Goal: Transaction & Acquisition: Purchase product/service

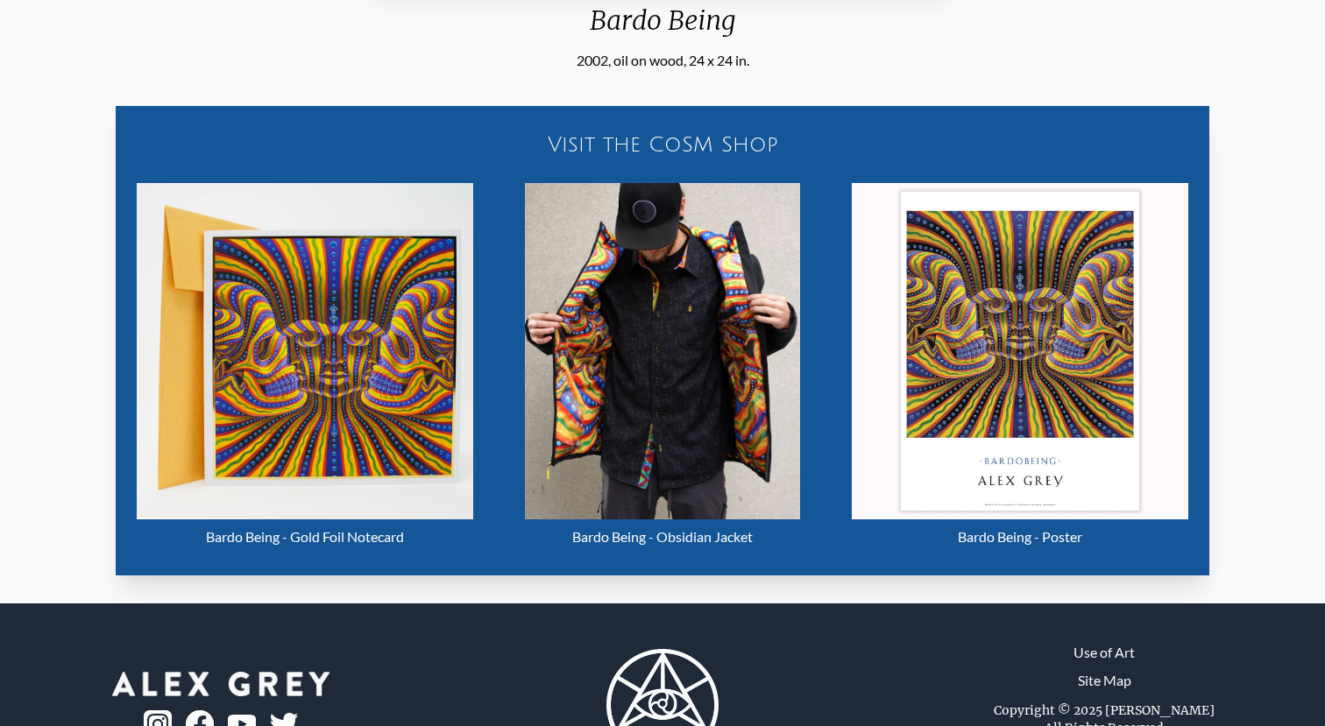
scroll to position [843, 0]
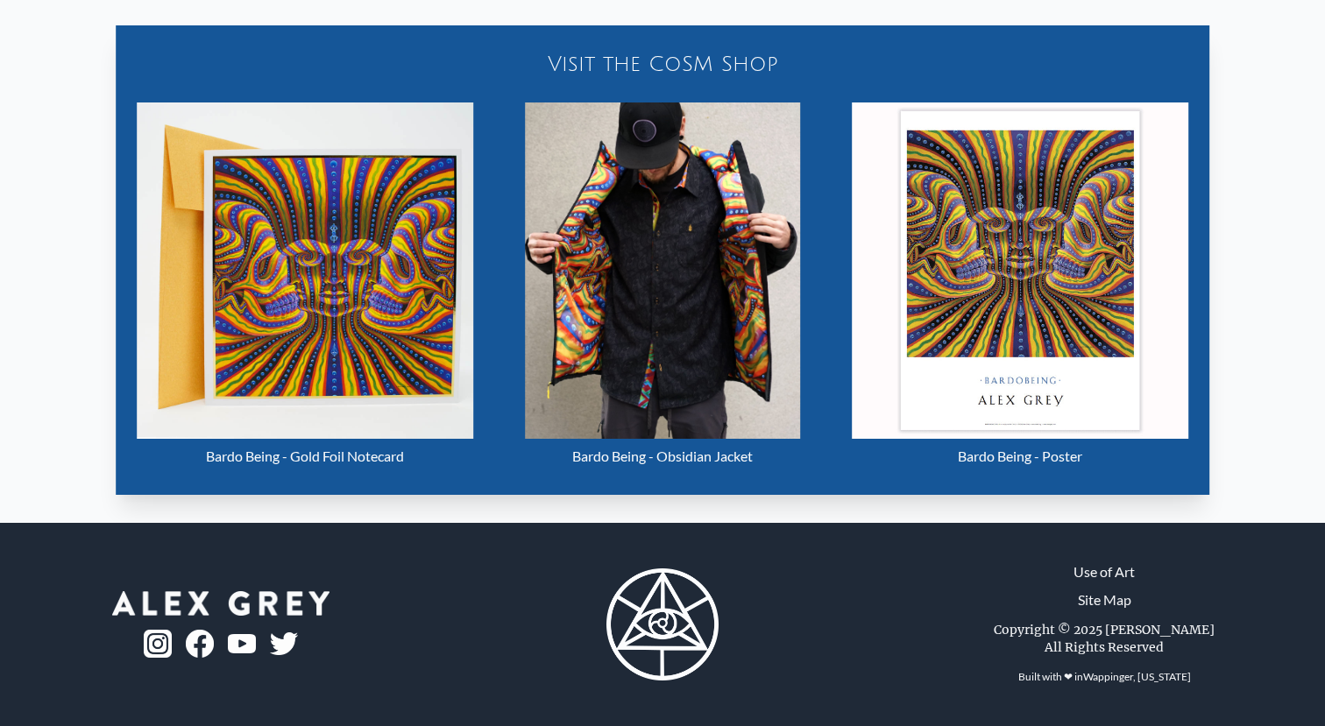
click at [989, 327] on img "21 / 33" at bounding box center [1020, 270] width 336 height 336
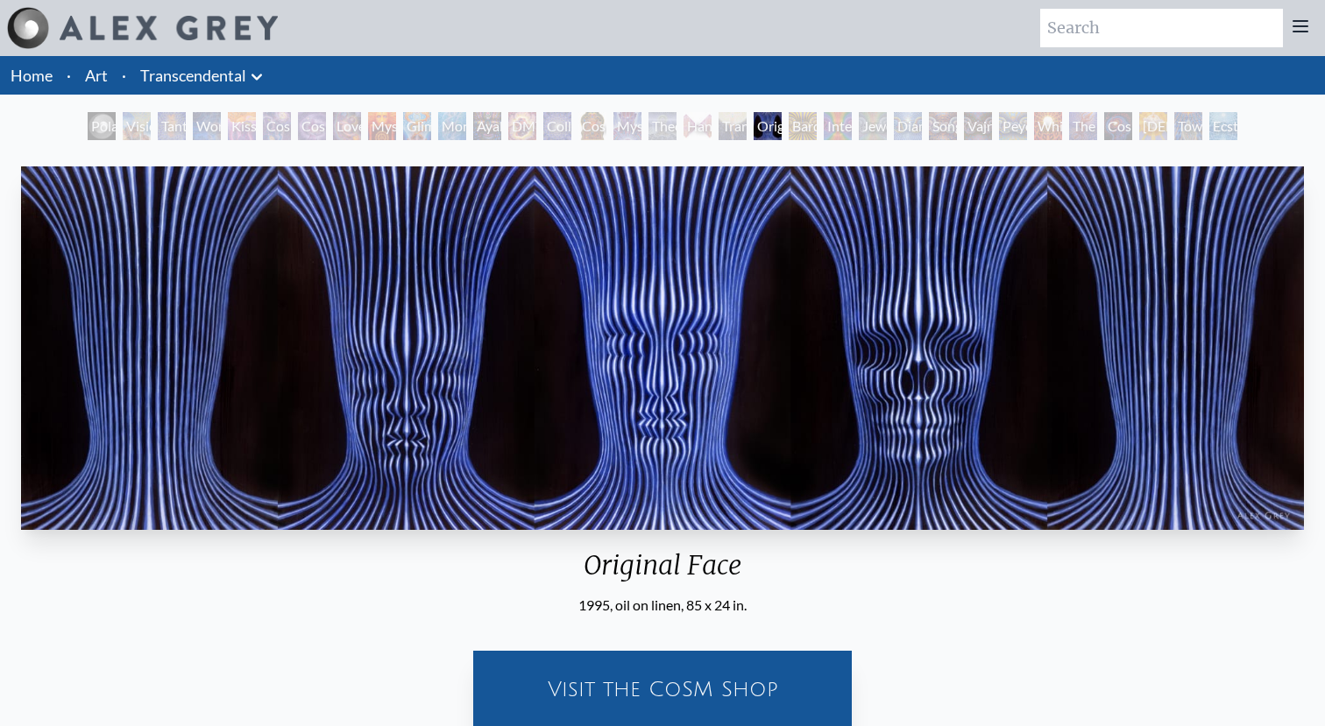
scroll to position [110, 0]
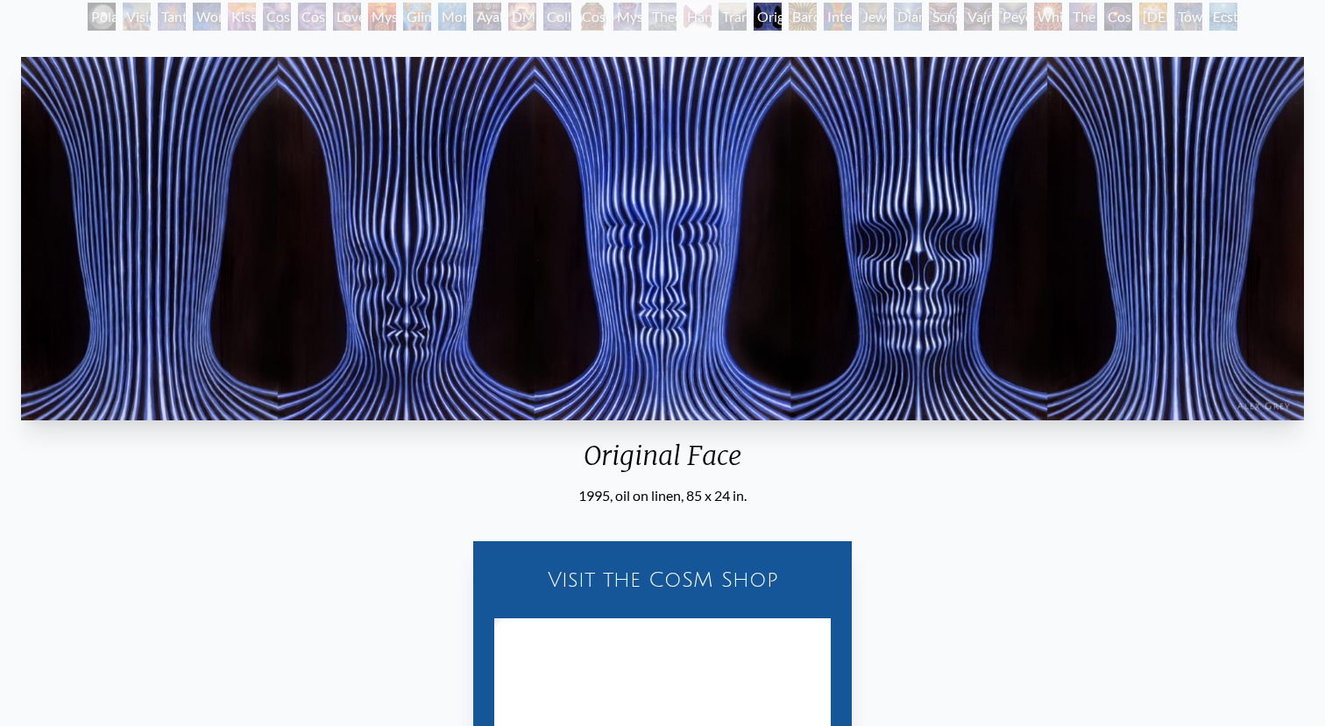
click at [653, 570] on div "Visit the CoSM Shop" at bounding box center [662, 580] width 357 height 56
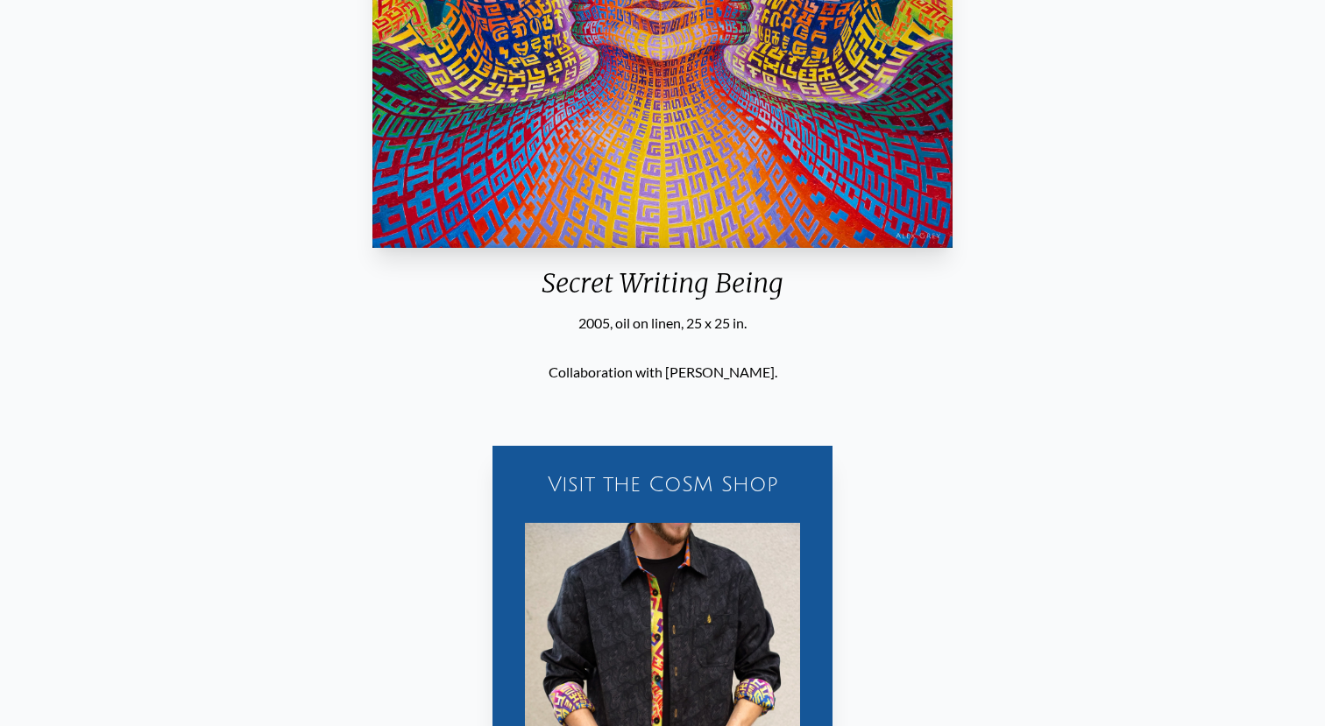
scroll to position [537, 0]
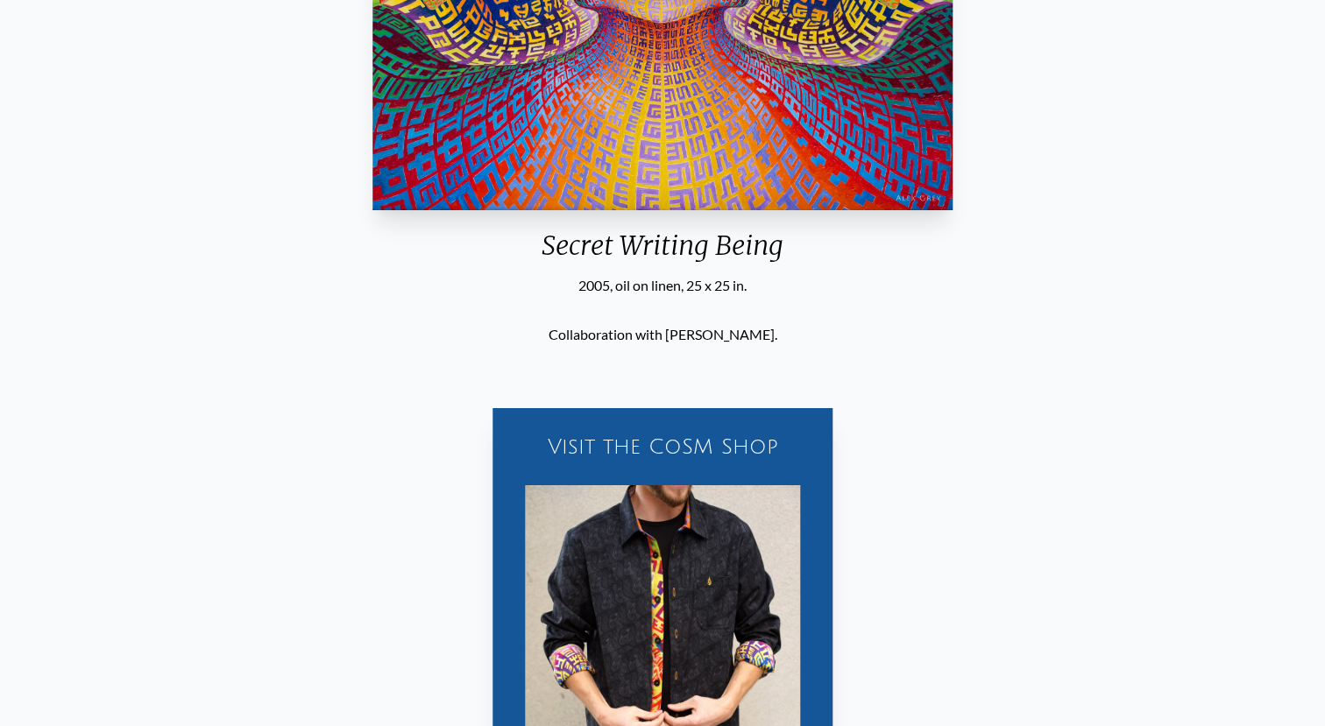
click at [604, 451] on div "Visit the CoSM Shop" at bounding box center [662, 447] width 319 height 56
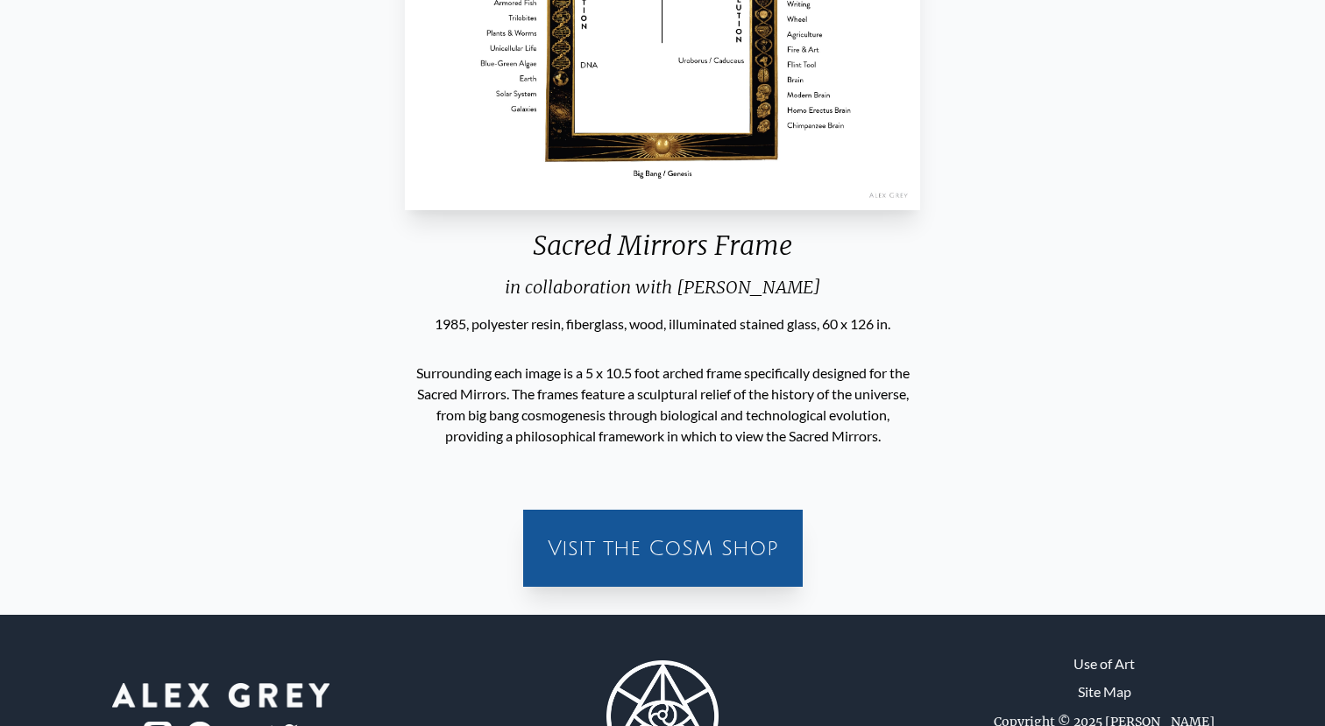
click at [650, 513] on div "Visit the CoSM Shop" at bounding box center [662, 548] width 279 height 77
click at [640, 533] on div "Visit the CoSM Shop" at bounding box center [663, 548] width 258 height 56
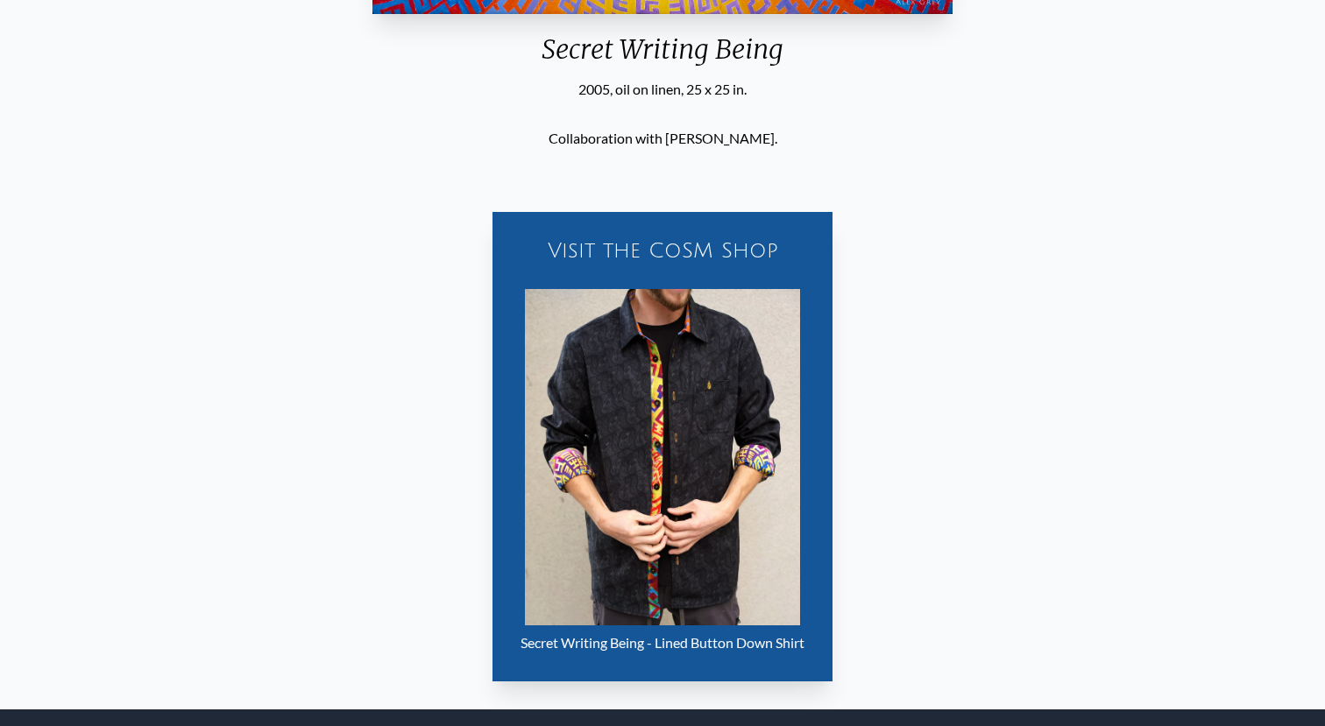
scroll to position [735, 0]
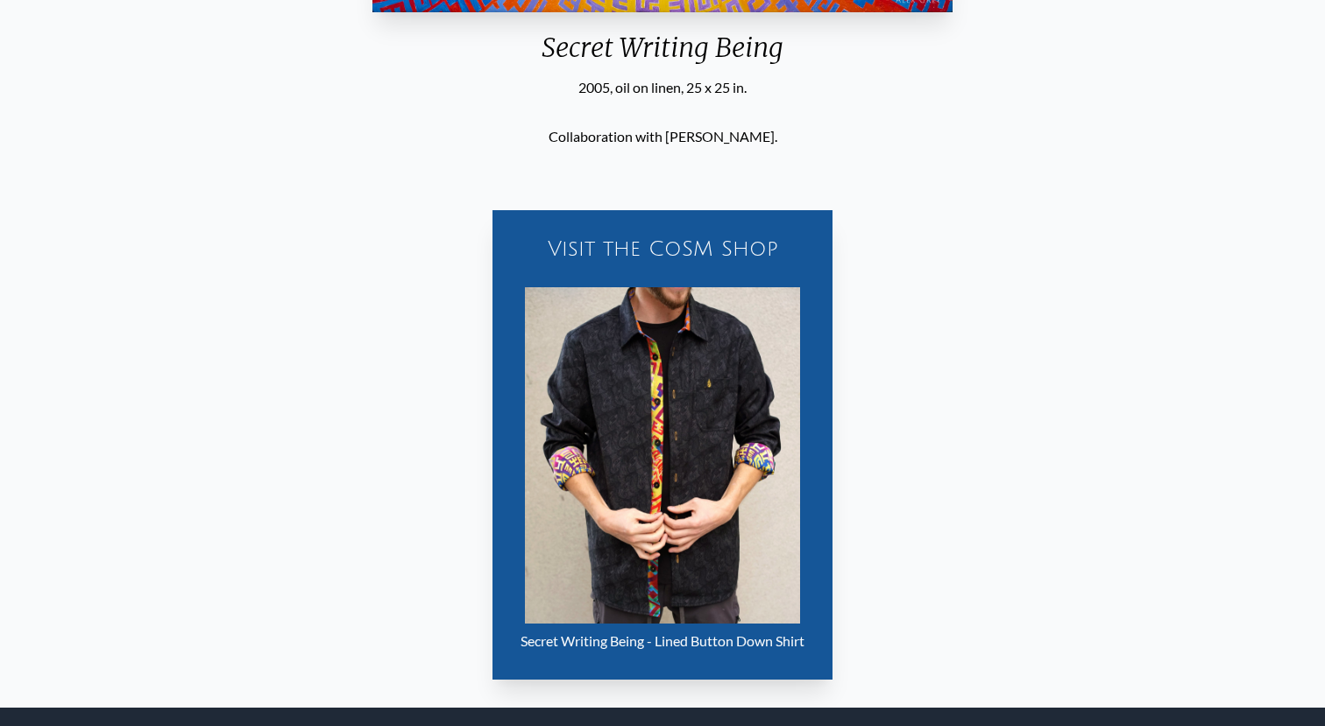
click at [655, 244] on div "Visit the CoSM Shop" at bounding box center [662, 249] width 319 height 56
